Goal: Information Seeking & Learning: Learn about a topic

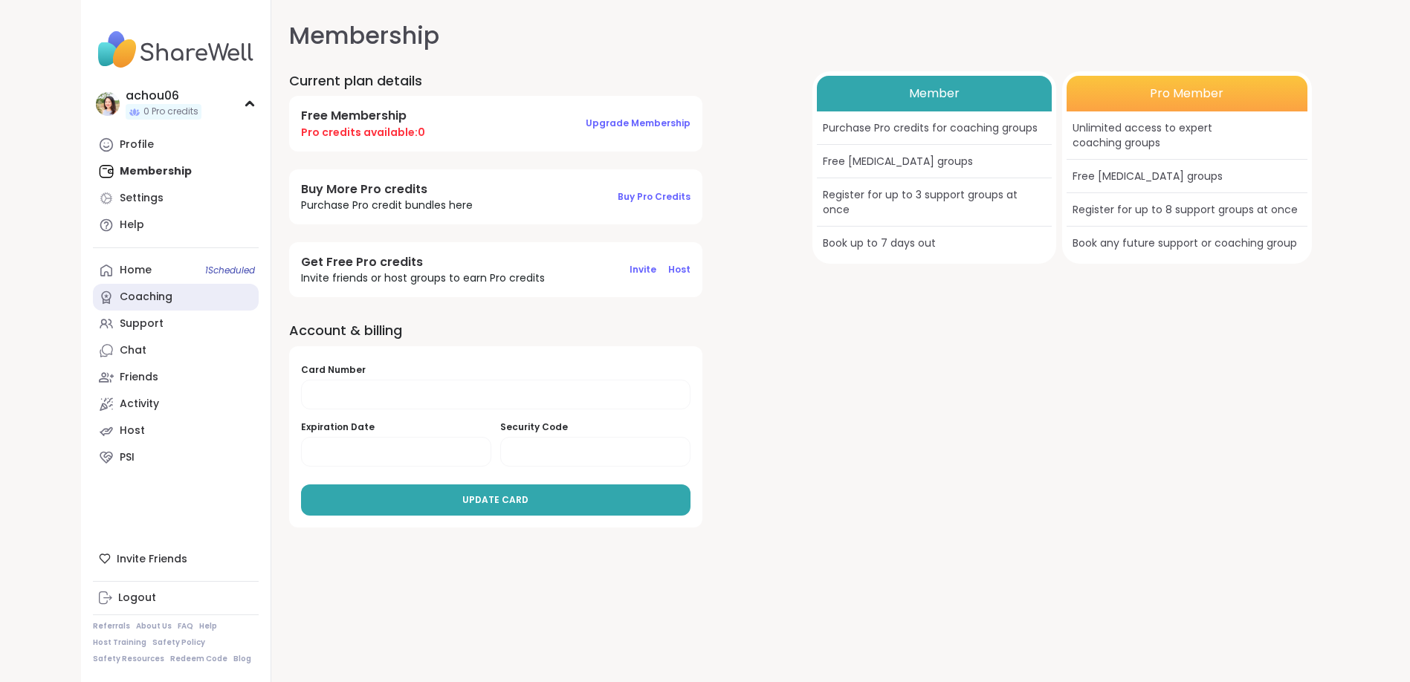
click at [154, 298] on div "Coaching" at bounding box center [146, 297] width 53 height 15
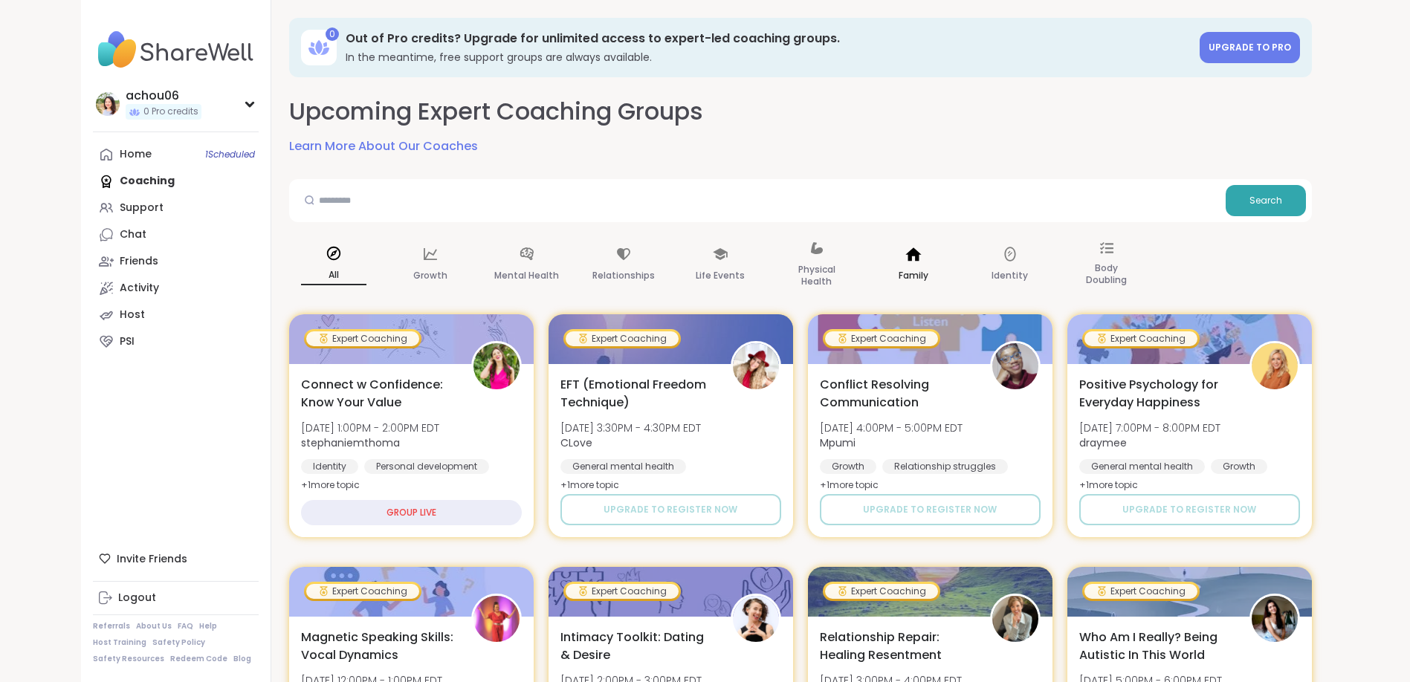
click at [919, 253] on icon at bounding box center [913, 254] width 16 height 13
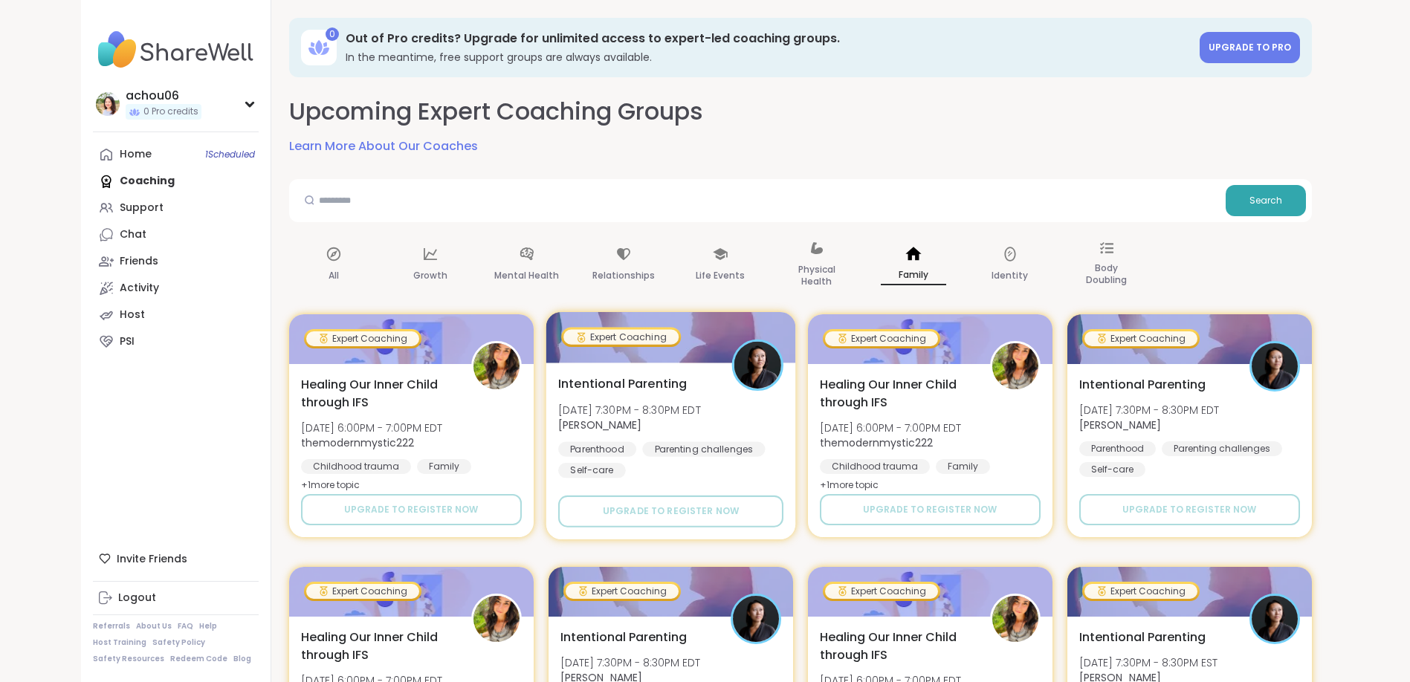
click at [672, 389] on span "Intentional Parenting" at bounding box center [622, 384] width 129 height 18
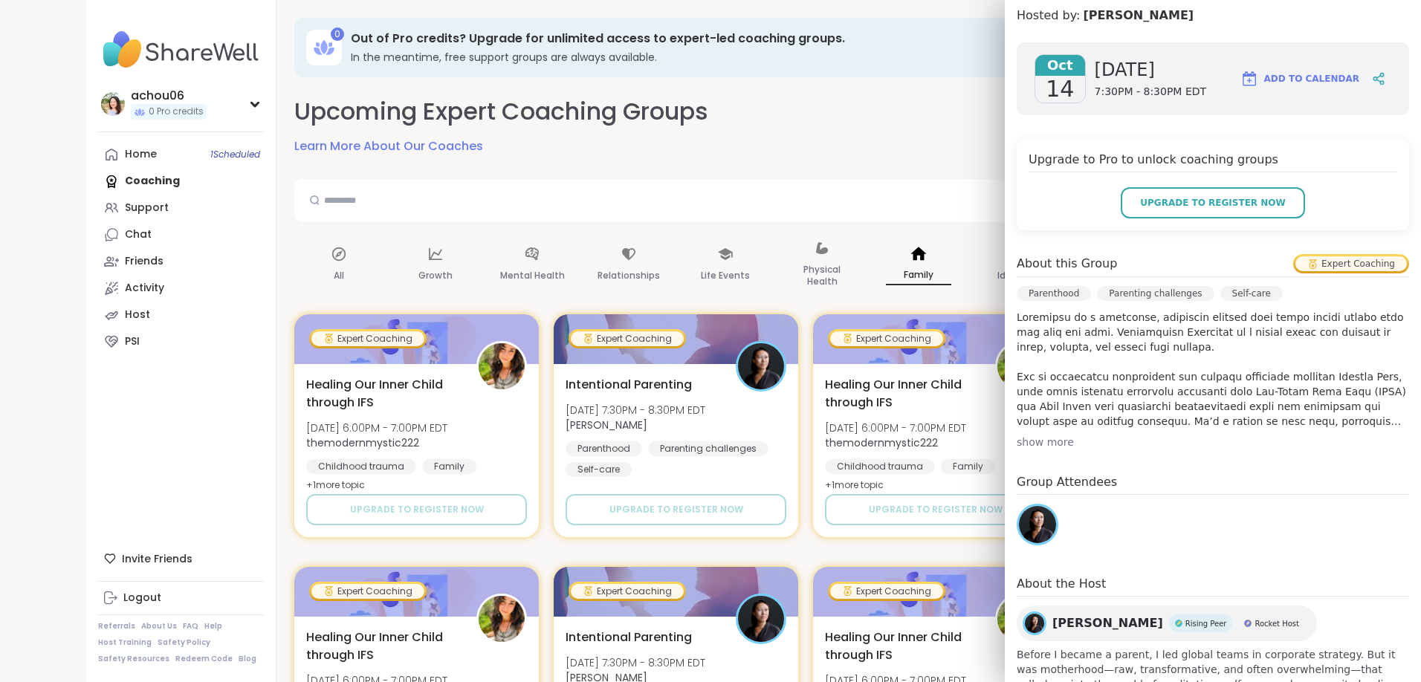
scroll to position [250, 0]
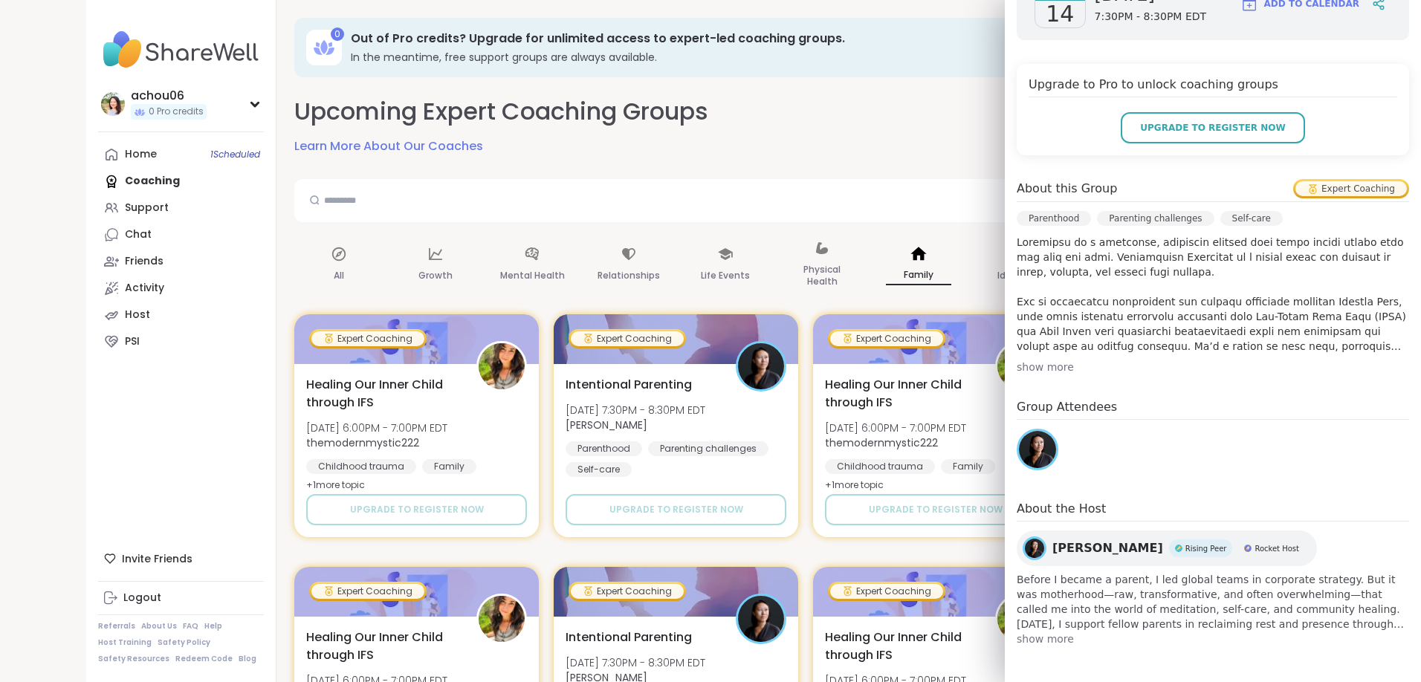
click at [1040, 645] on span "show more" at bounding box center [1213, 639] width 392 height 15
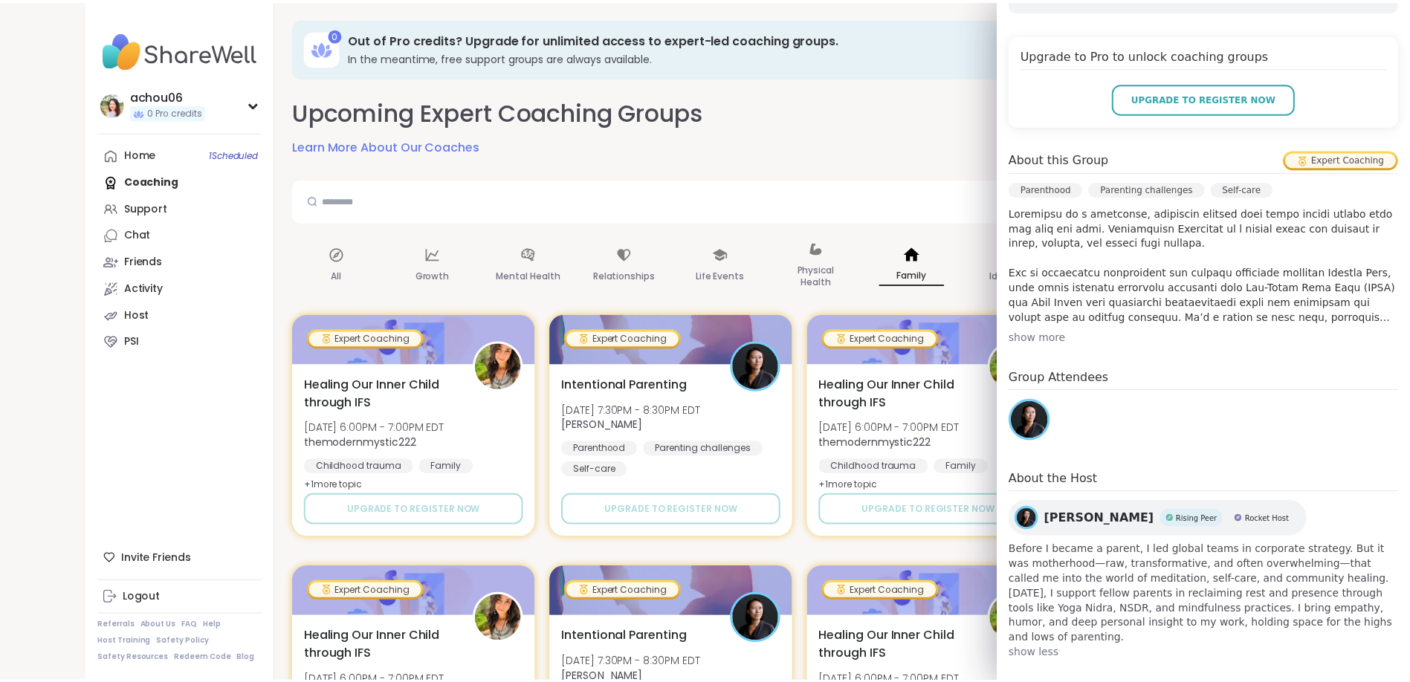
scroll to position [0, 0]
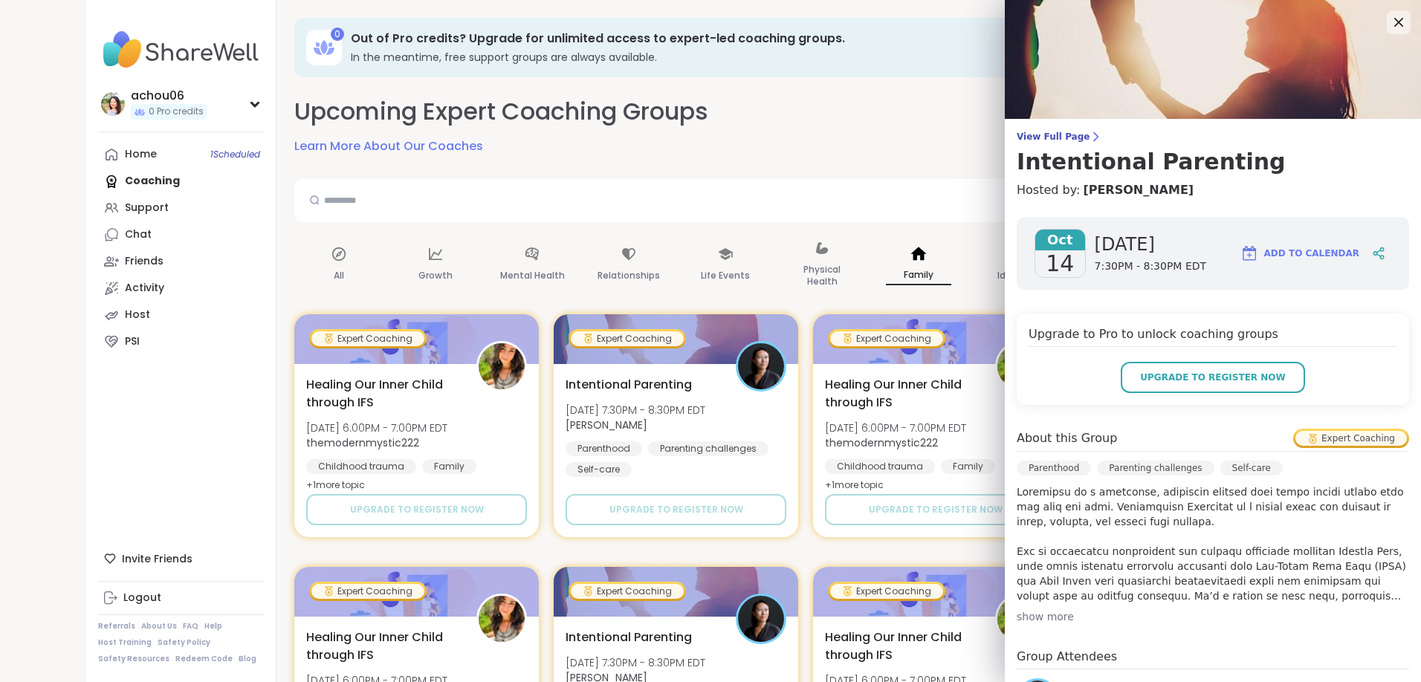
click at [1305, 439] on div "Expert Coaching" at bounding box center [1350, 438] width 111 height 15
click at [1389, 24] on icon at bounding box center [1398, 22] width 19 height 19
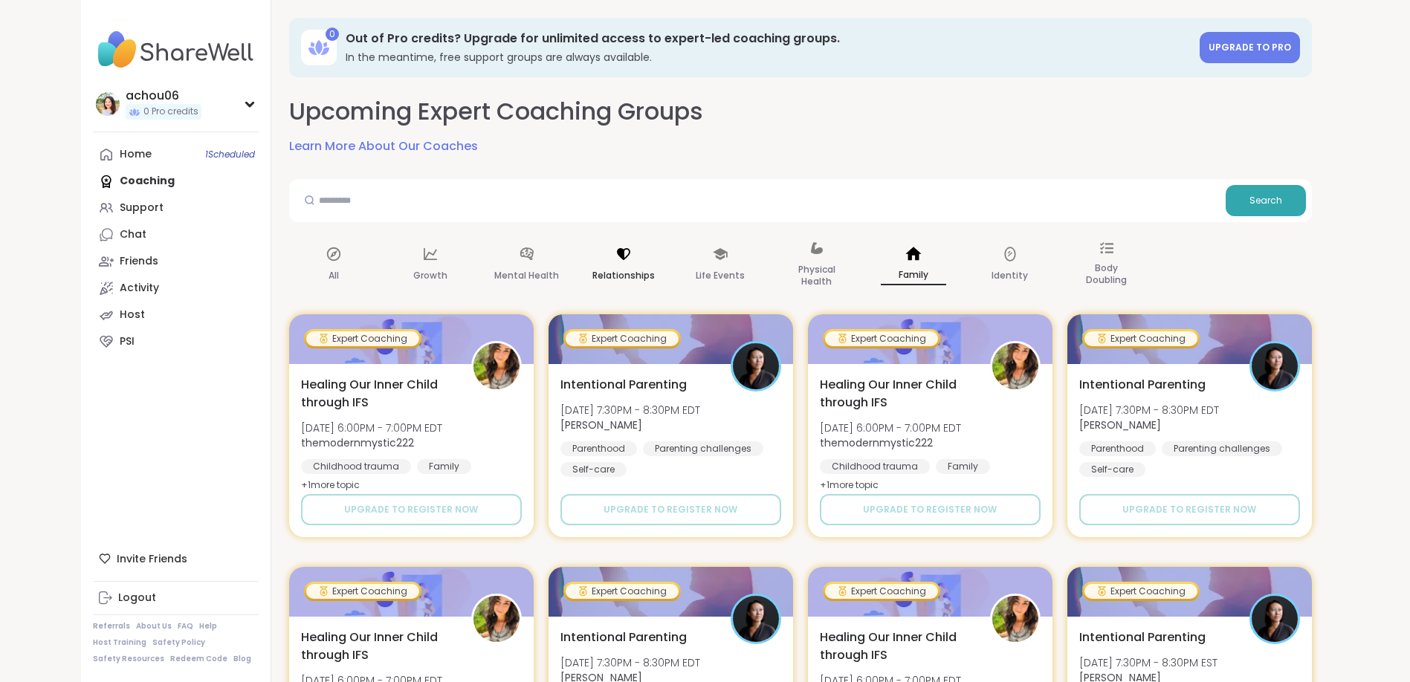
click at [617, 262] on div "Relationships" at bounding box center [623, 265] width 89 height 74
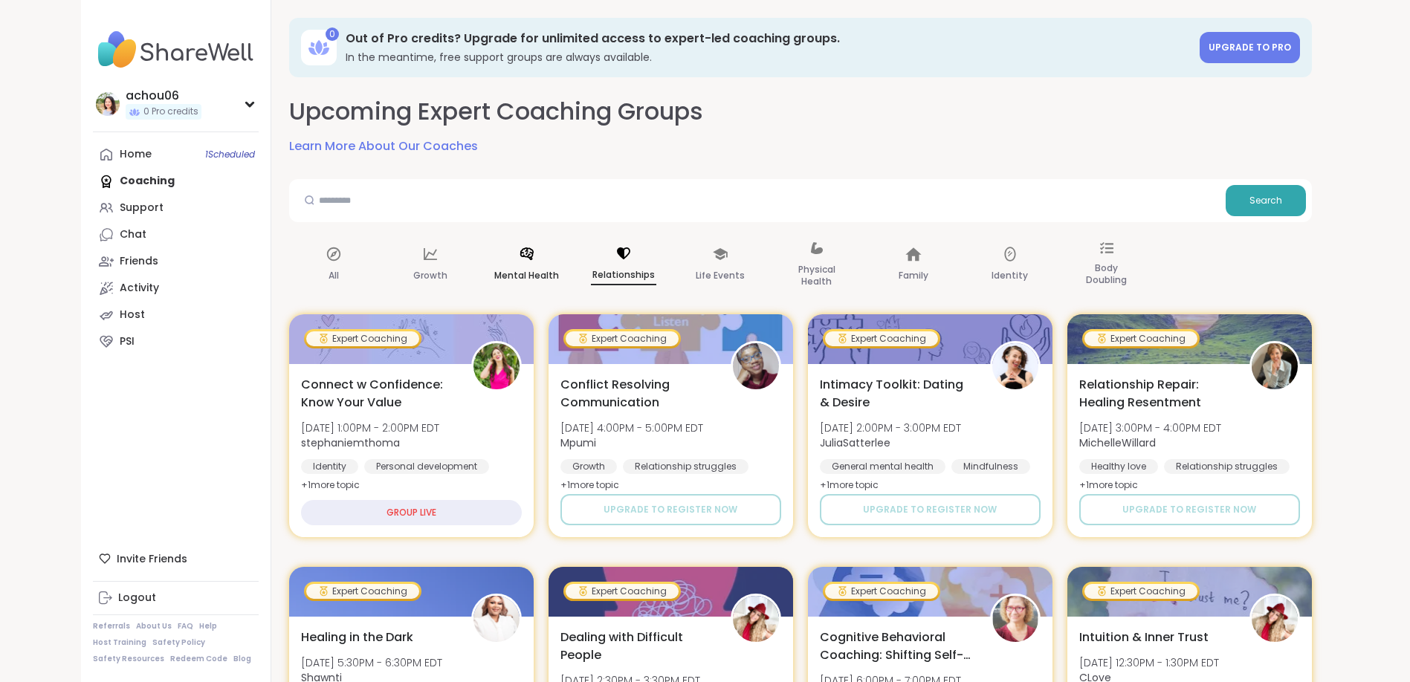
click at [514, 260] on div "Mental Health" at bounding box center [526, 265] width 89 height 74
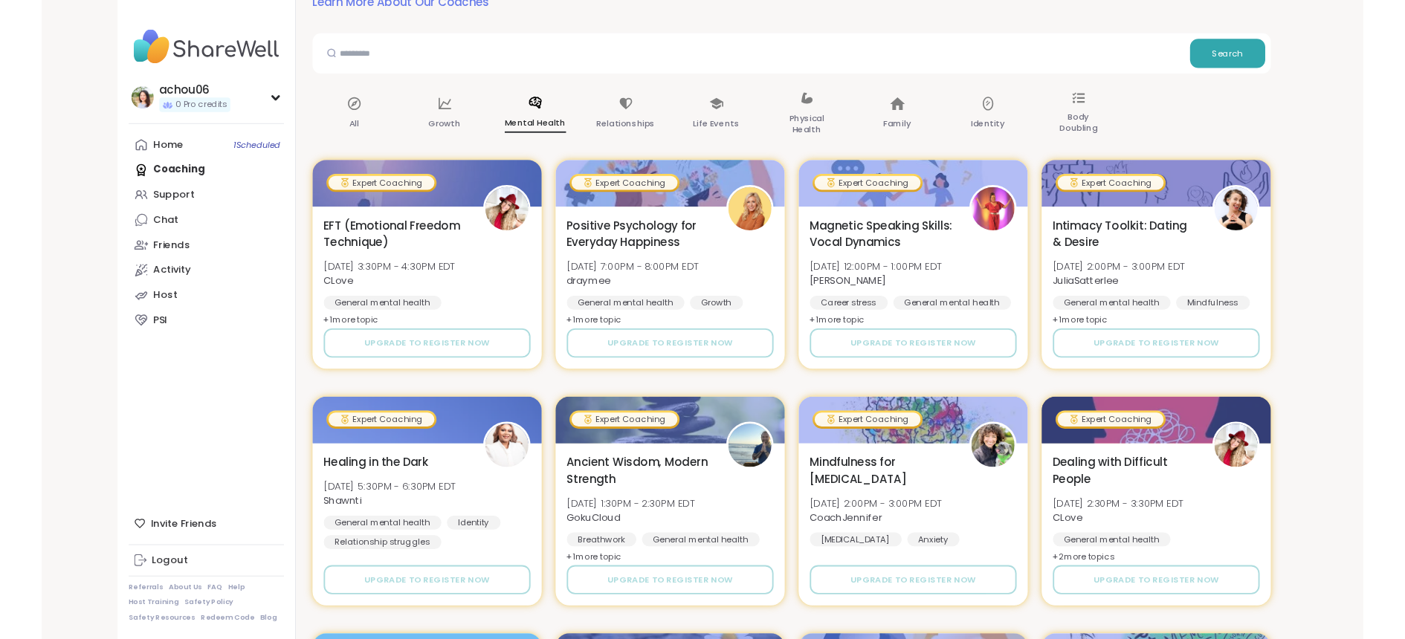
scroll to position [148, 0]
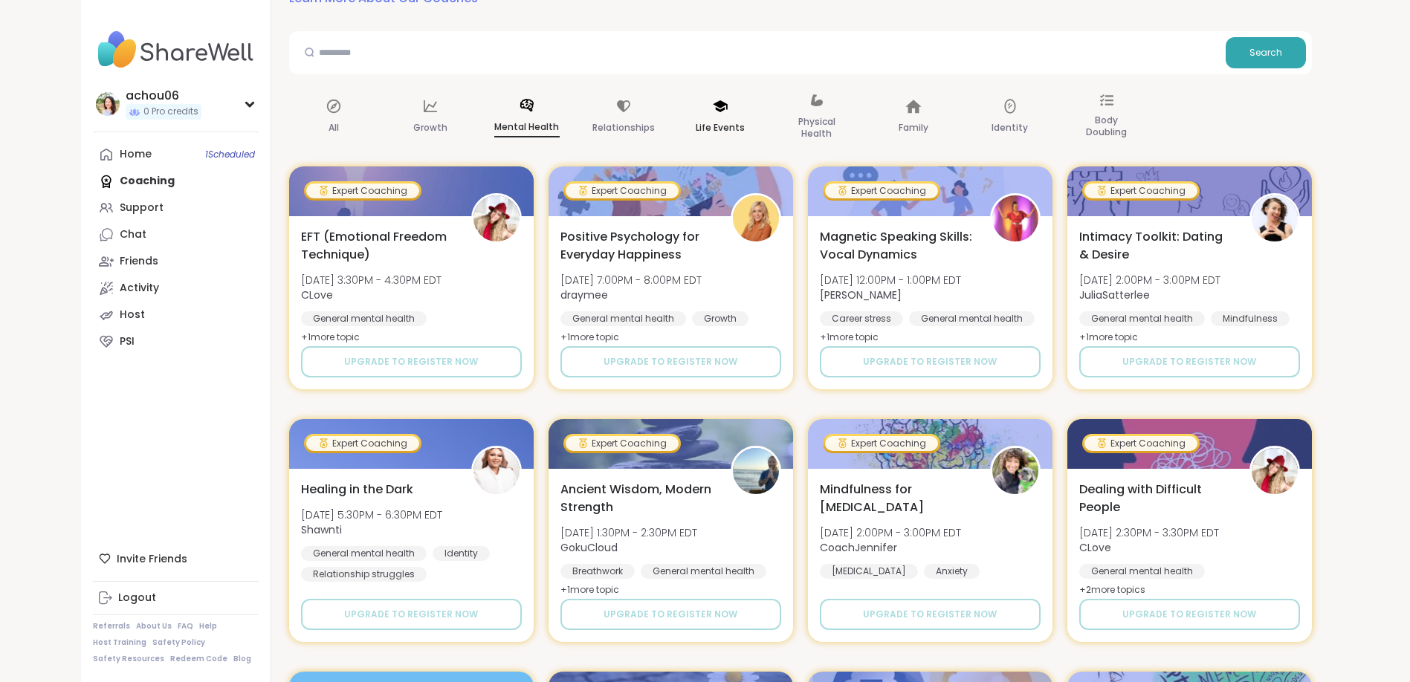
click at [735, 109] on div "Life Events" at bounding box center [720, 117] width 89 height 74
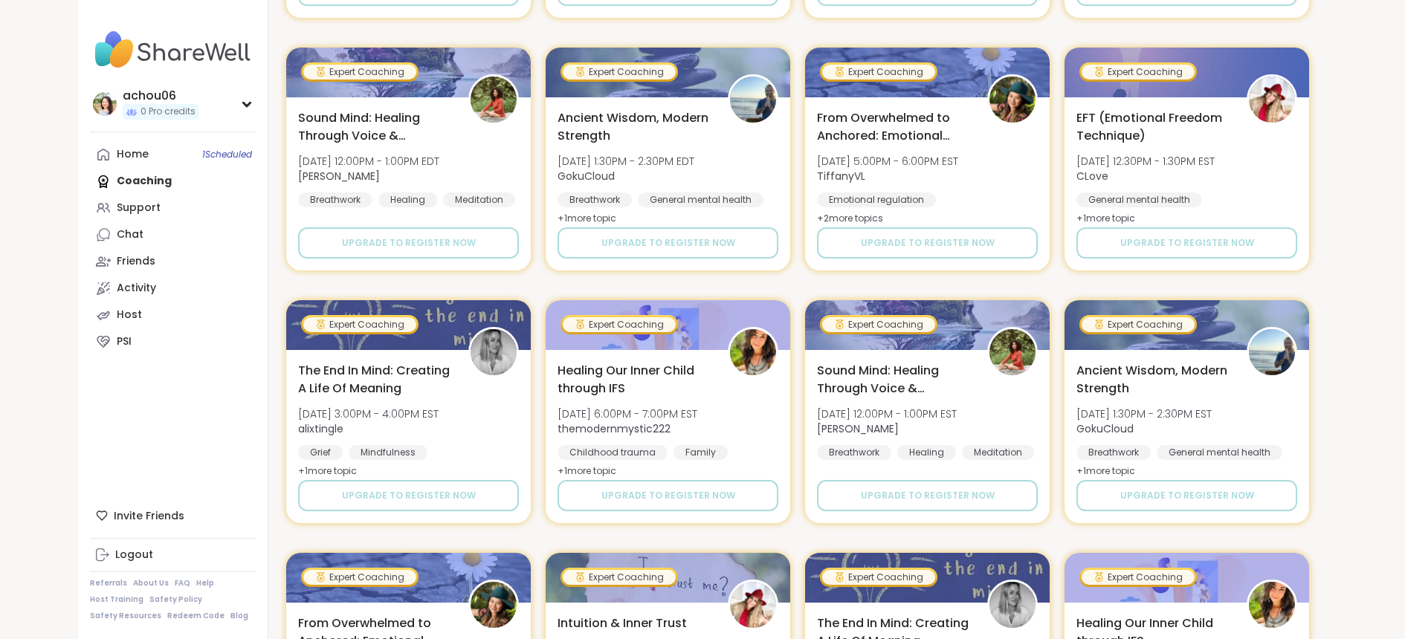
scroll to position [1981, 0]
